Goal: Book appointment/travel/reservation

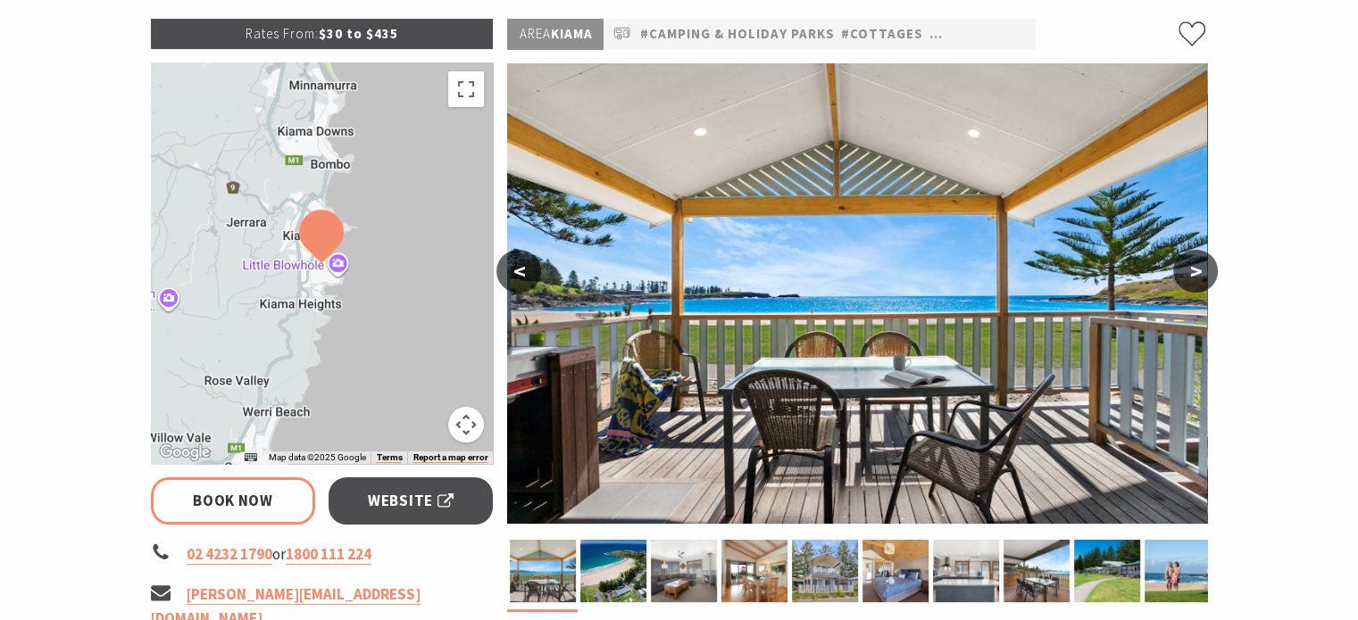
select select "3"
select select "2"
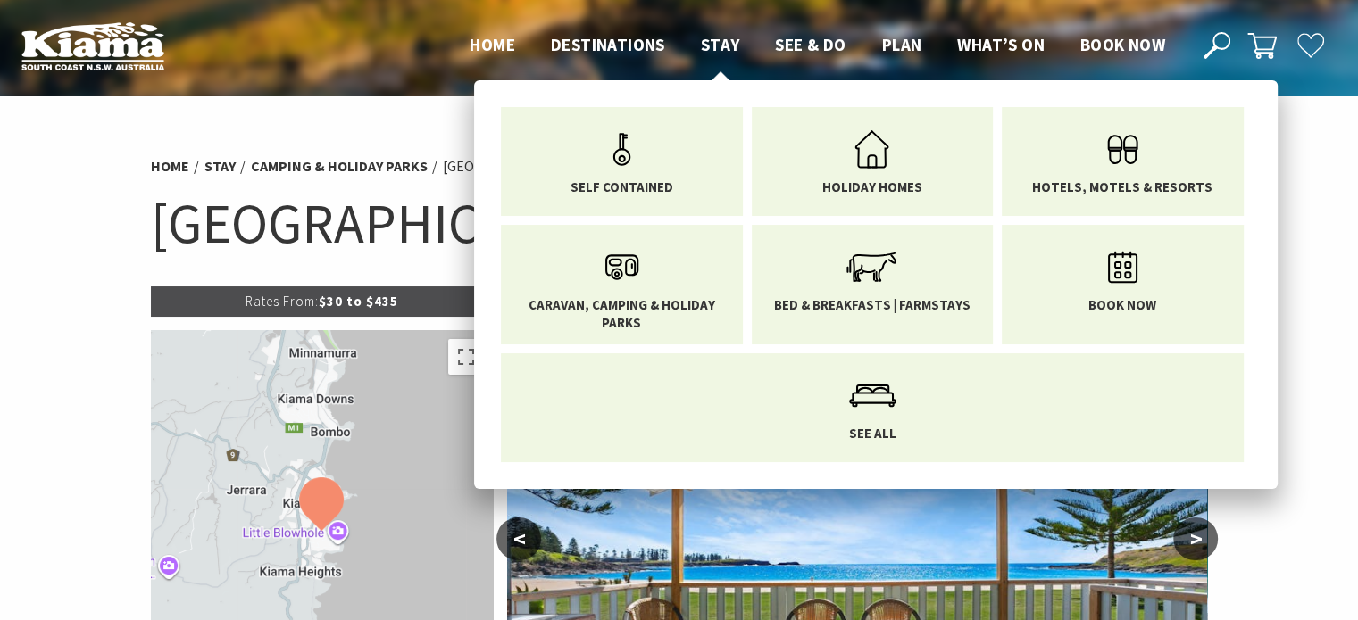
click at [716, 46] on span "Stay" at bounding box center [720, 44] width 39 height 21
